Goal: Transaction & Acquisition: Purchase product/service

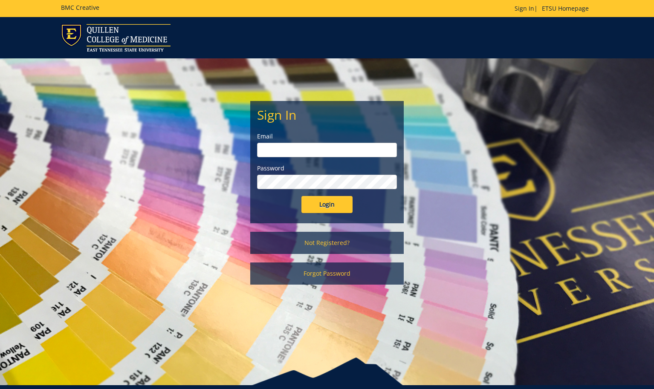
click at [358, 148] on input "email" at bounding box center [327, 150] width 140 height 14
type input "[EMAIL_ADDRESS][DOMAIN_NAME]"
click at [313, 203] on input "Login" at bounding box center [326, 204] width 51 height 17
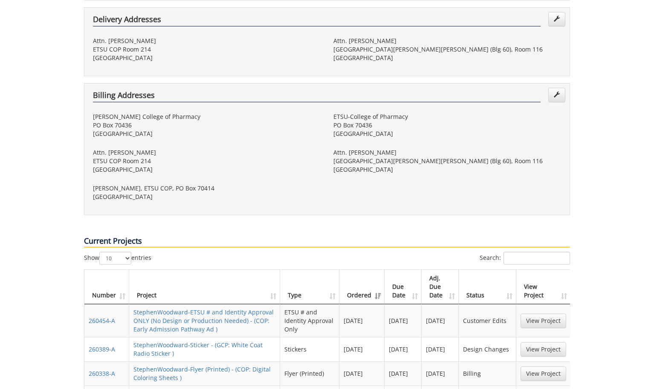
scroll to position [243, 0]
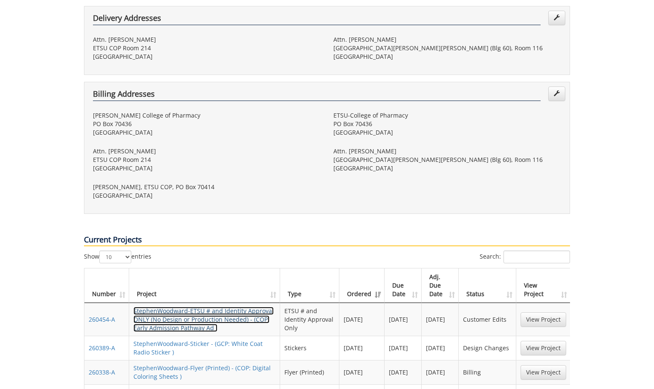
click at [213, 307] on link "StephenWoodward-ETSU # and Identity Approval ONLY (No Design or Production Need…" at bounding box center [203, 319] width 140 height 25
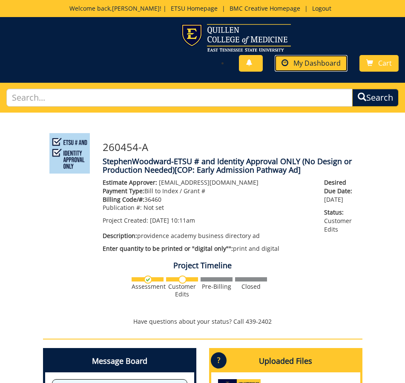
click at [310, 67] on span "My Dashboard" at bounding box center [317, 62] width 47 height 9
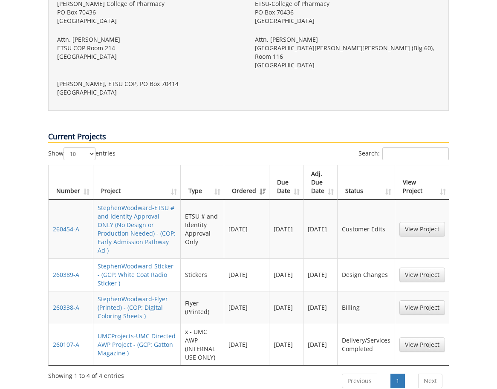
scroll to position [393, 0]
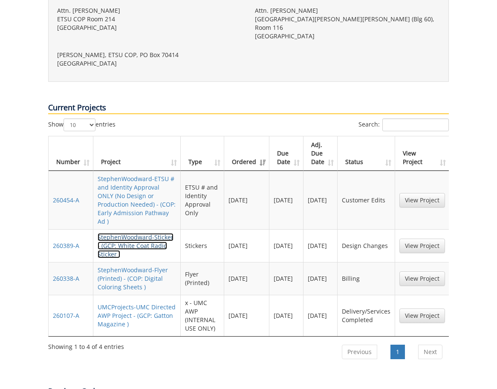
click at [117, 233] on link "StephenWoodward-Sticker - (GCP: White Coat Radio Sticker )" at bounding box center [136, 245] width 76 height 25
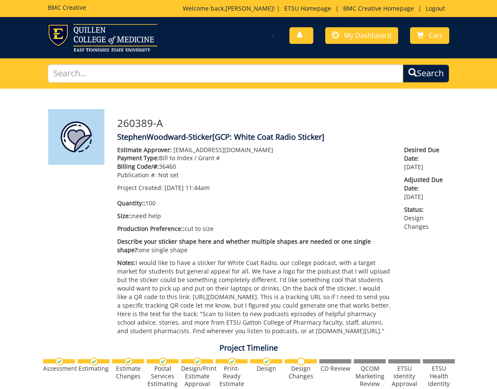
click at [357, 48] on div "You have no new notifications My Dashboard Cart" at bounding box center [248, 38] width 497 height 28
click at [355, 42] on link "My Dashboard" at bounding box center [361, 35] width 73 height 17
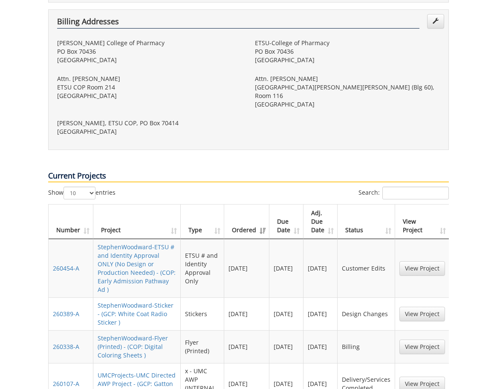
scroll to position [328, 0]
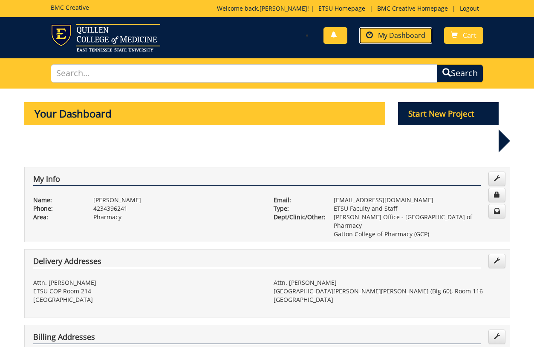
click at [402, 43] on link "My Dashboard" at bounding box center [395, 35] width 73 height 17
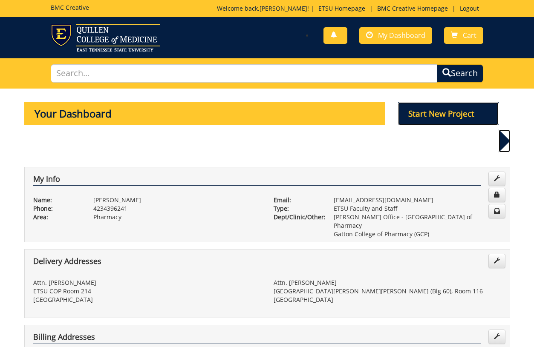
click at [406, 119] on p "Start New Project" at bounding box center [448, 113] width 101 height 23
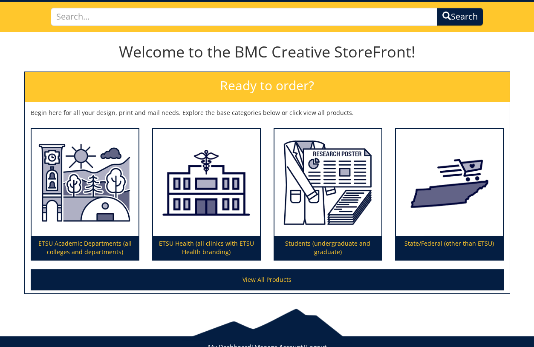
scroll to position [86, 0]
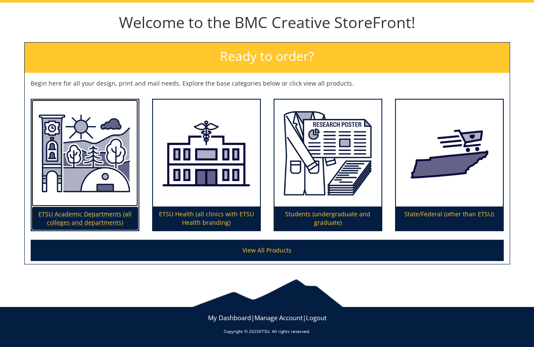
click at [80, 187] on img at bounding box center [85, 153] width 107 height 107
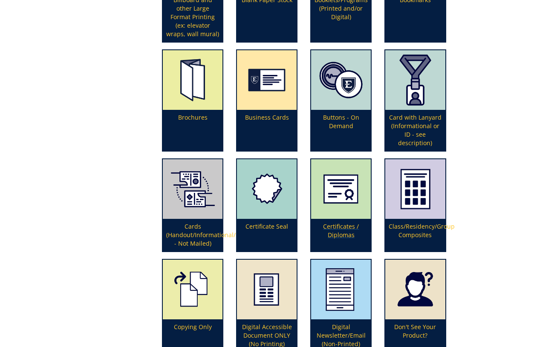
scroll to position [619, 0]
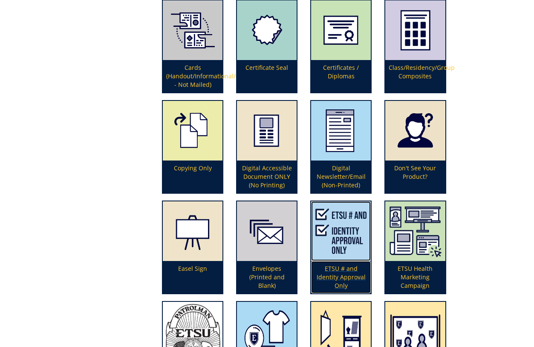
click at [336, 237] on img at bounding box center [341, 232] width 60 height 60
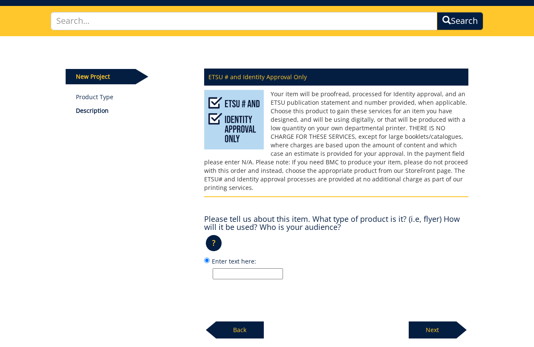
scroll to position [75, 0]
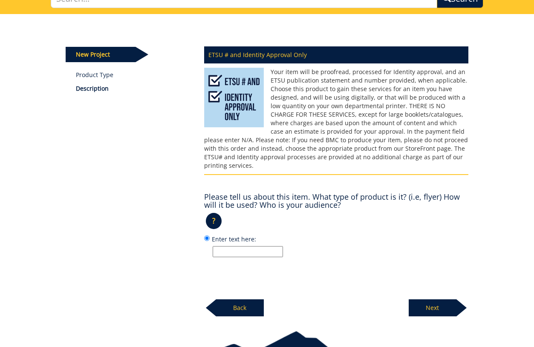
click at [273, 246] on input "Enter text here:" at bounding box center [248, 251] width 70 height 11
type input "2"
type input "q"
type input "digital ad for ETSU women's b-ball"
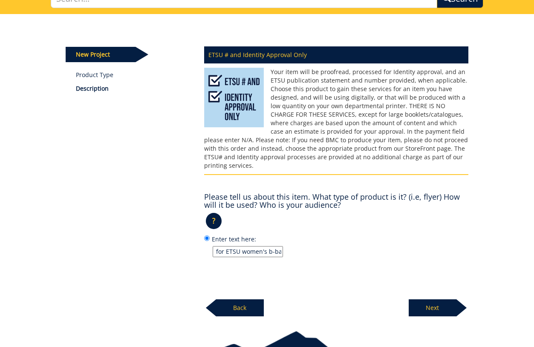
click at [436, 301] on p "Next" at bounding box center [433, 308] width 48 height 17
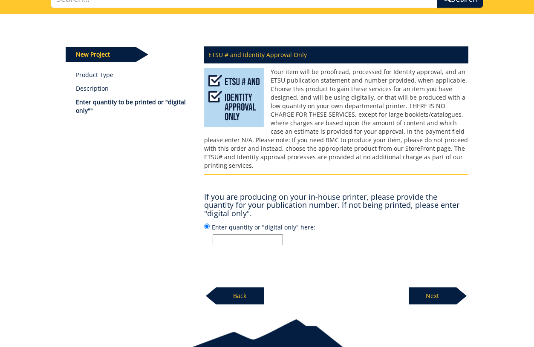
click at [275, 235] on input "Enter quantity or "digital only" here:" at bounding box center [248, 240] width 70 height 11
type input "digital - 2 ads"
click at [443, 288] on p "Next" at bounding box center [433, 296] width 48 height 17
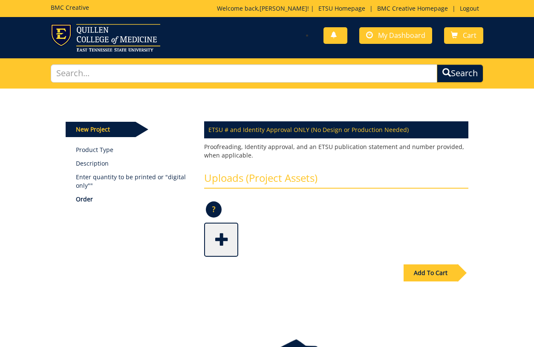
click at [235, 252] on span at bounding box center [222, 239] width 34 height 30
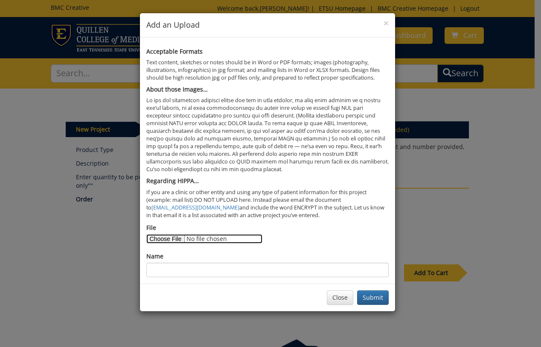
click at [159, 243] on input "File" at bounding box center [204, 239] width 116 height 9
type input "C:\fakepath\COP ad for ETSU women's b-ball f25 2268w.jpg"
click at [366, 291] on button "Submit" at bounding box center [373, 298] width 32 height 14
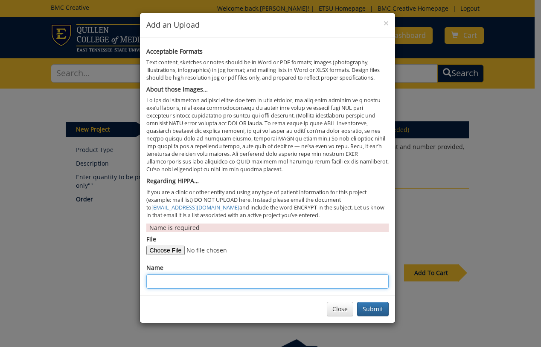
click at [176, 284] on input "Name" at bounding box center [267, 282] width 242 height 14
type input "ad 1"
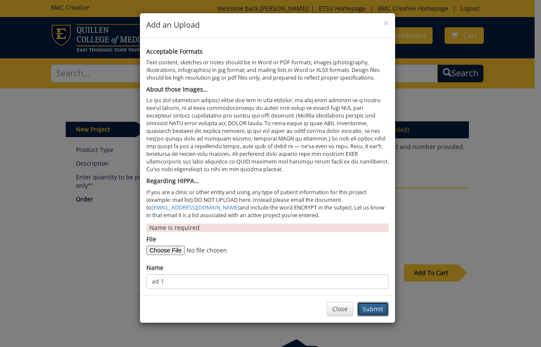
click at [370, 311] on button "Submit" at bounding box center [373, 309] width 32 height 14
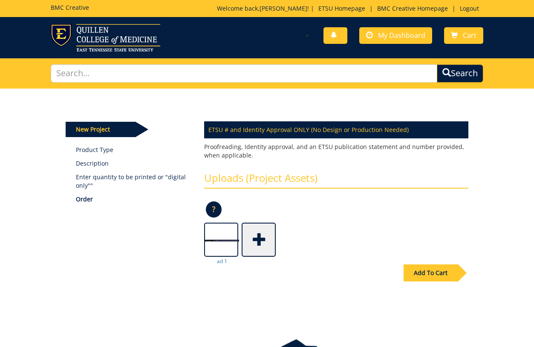
click at [268, 251] on span at bounding box center [260, 239] width 34 height 30
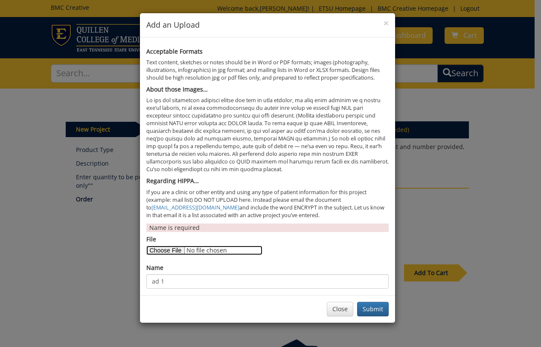
click at [176, 247] on input "File" at bounding box center [204, 250] width 116 height 9
type input "C:\fakepath\COP ad for ETSU women's b-ball f25 1482w.jpg"
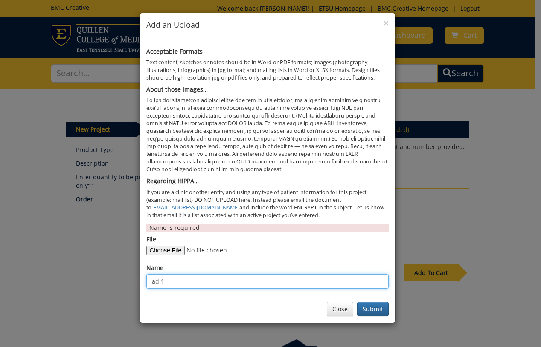
click at [198, 283] on input "ad 1" at bounding box center [267, 282] width 242 height 14
type input "ad 2"
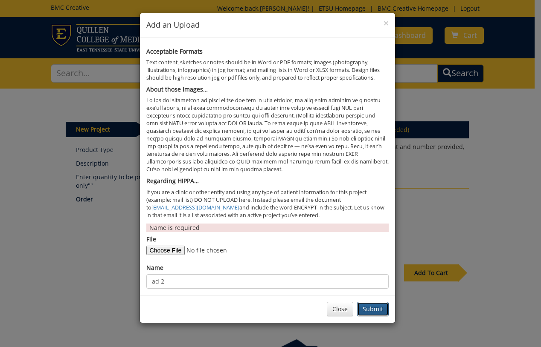
click at [366, 309] on button "Submit" at bounding box center [373, 309] width 32 height 14
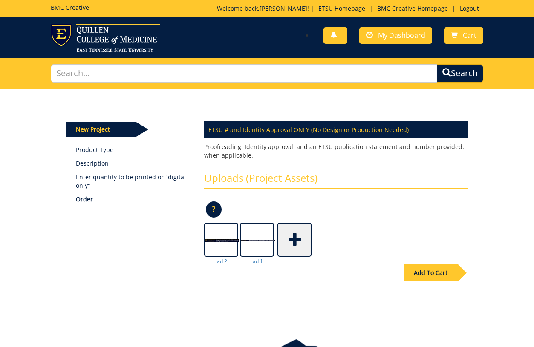
click at [432, 271] on div "Add To Cart" at bounding box center [431, 273] width 54 height 17
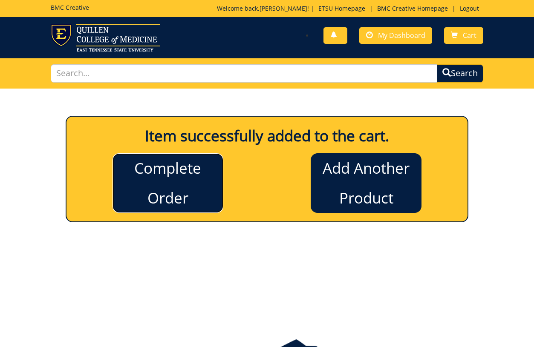
click at [152, 191] on link "Complete Order" at bounding box center [168, 183] width 111 height 60
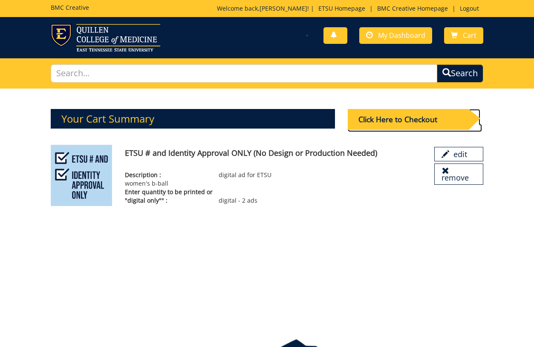
click at [416, 114] on div "Click Here to Checkout" at bounding box center [408, 119] width 121 height 21
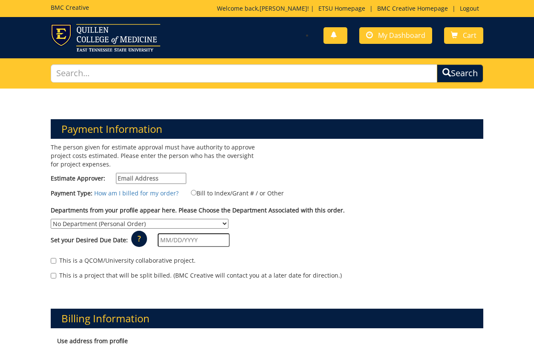
click at [142, 177] on input "Estimate Approver:" at bounding box center [151, 178] width 70 height 11
type input "[EMAIL_ADDRESS][DOMAIN_NAME]"
type input "[STREET_ADDRESS]"
type input "Elizabethton"
type input "37643"
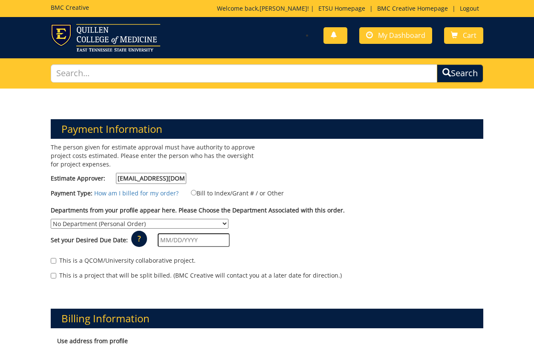
click at [194, 195] on label "Bill to Index/Grant # / or Other" at bounding box center [232, 192] width 104 height 9
click at [194, 195] on input "Bill to Index/Grant # / or Other" at bounding box center [194, 193] width 6 height 6
radio input "true"
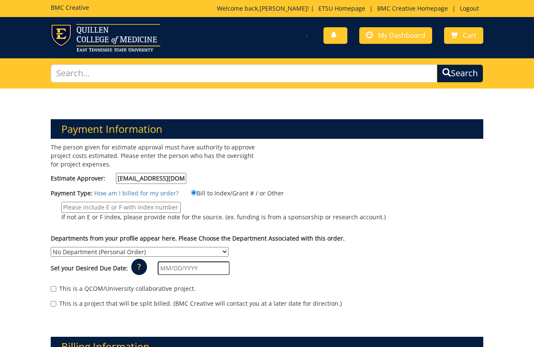
click at [159, 200] on div "Payment Type: How am I billed for my order? Bill to Index/Grant # / or Other" at bounding box center [266, 209] width 445 height 42
click at [160, 204] on input "If not an E or F index, please provide note for the source. (ex. funding is fro…" at bounding box center [120, 207] width 119 height 11
type input "36460"
click at [229, 247] on select "No Department (Personal Order) [PERSON_NAME] Office - Gatton College of Pharmac…" at bounding box center [140, 252] width 178 height 10
select select "57"
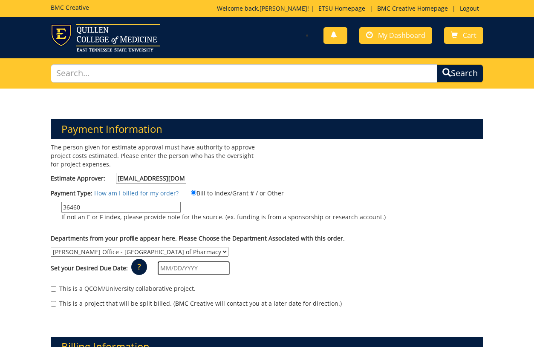
click at [229, 247] on select "No Department (Personal Order) [PERSON_NAME] Office - Gatton College of Pharmac…" at bounding box center [140, 252] width 178 height 10
click at [203, 262] on input "text" at bounding box center [194, 269] width 72 height 14
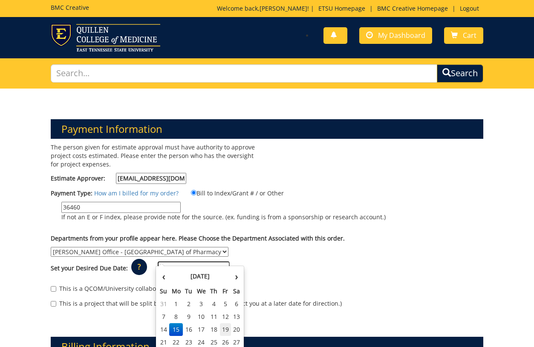
click at [224, 330] on td "19" at bounding box center [226, 330] width 12 height 13
type input "[DATE]"
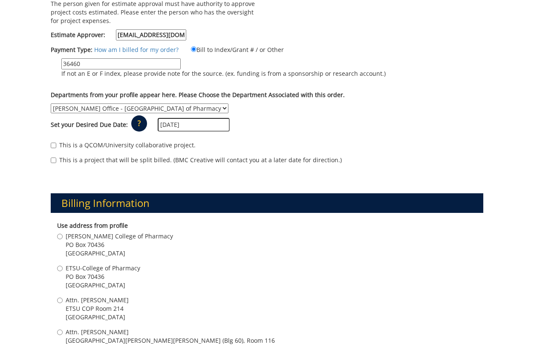
scroll to position [239, 0]
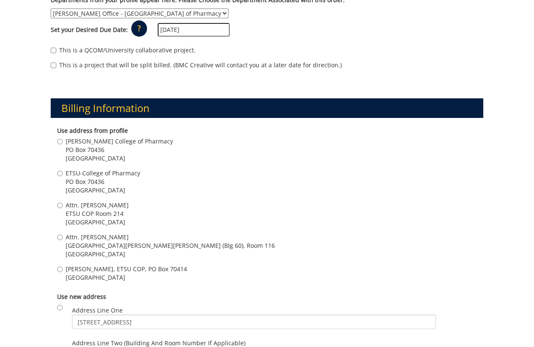
click at [92, 218] on span "[GEOGRAPHIC_DATA]" at bounding box center [97, 222] width 63 height 9
click at [63, 208] on input "Attn. [PERSON_NAME] ETSU COP Room [STREET_ADDRESS]" at bounding box center [60, 206] width 6 height 6
radio input "true"
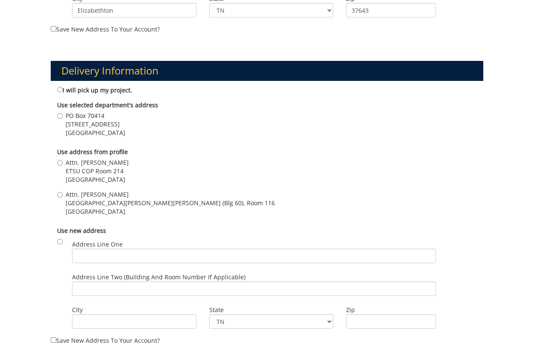
scroll to position [635, 0]
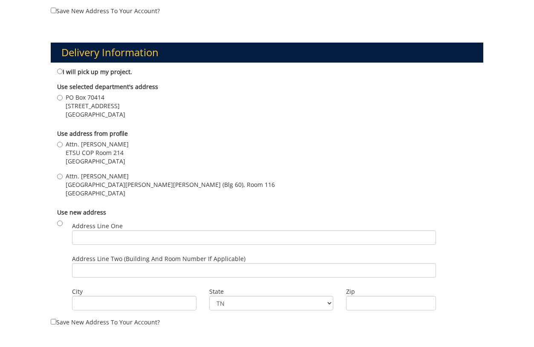
click at [93, 140] on span "Attn. [PERSON_NAME]" at bounding box center [97, 144] width 63 height 9
click at [63, 142] on input "Attn. Stephen Woodward ETSU COP Room 214 Johnson City , TN 37614" at bounding box center [60, 145] width 6 height 6
radio input "true"
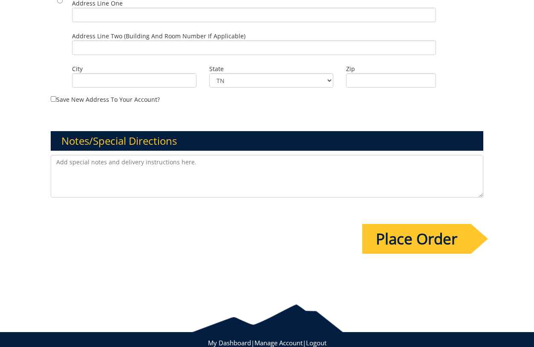
scroll to position [859, 0]
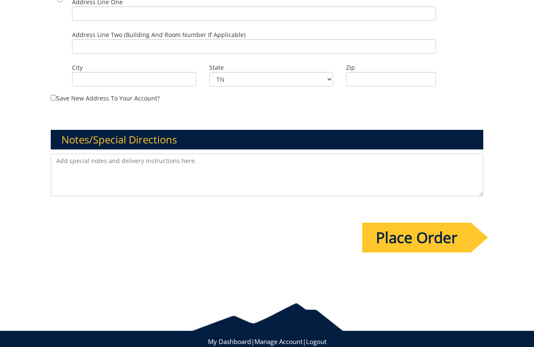
click at [397, 223] on input "Place Order" at bounding box center [416, 238] width 109 height 30
